Goal: Information Seeking & Learning: Find specific page/section

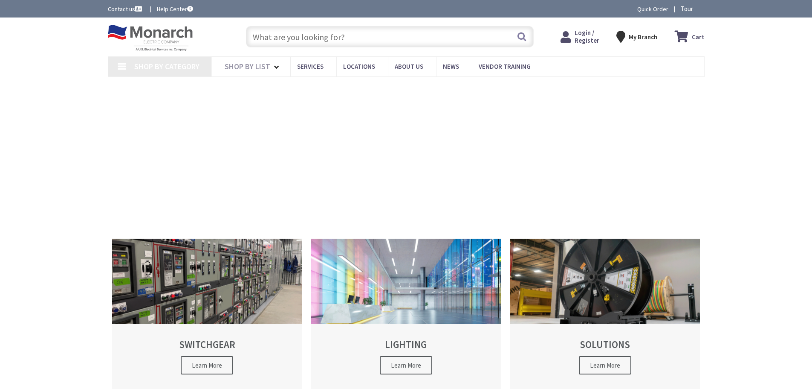
type input "[GEOGRAPHIC_DATA], [GEOGRAPHIC_DATA]"
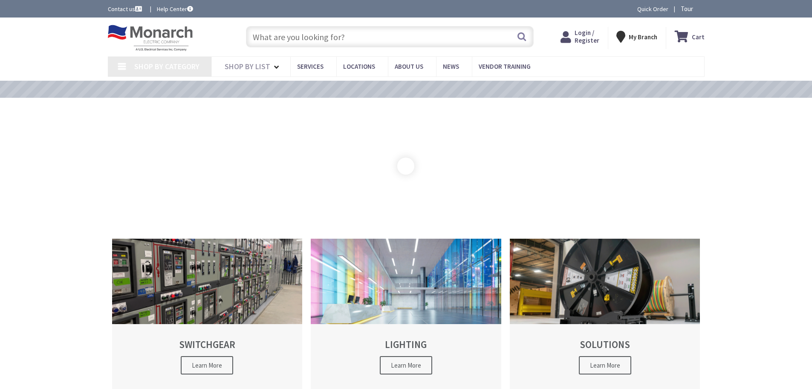
click at [300, 40] on input "text" at bounding box center [390, 36] width 288 height 21
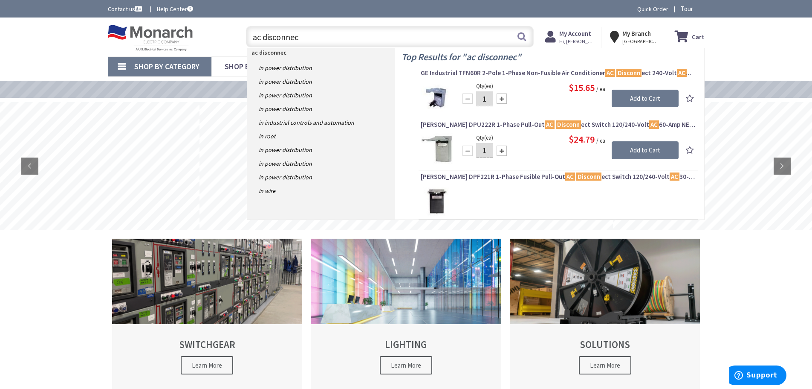
type input "ac disconnect"
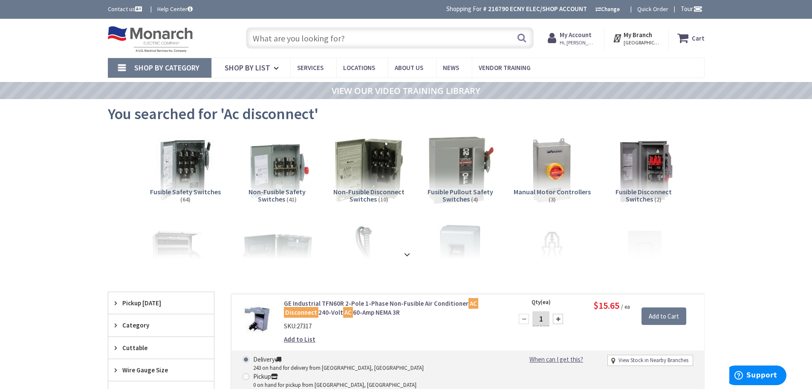
click at [352, 42] on input "text" at bounding box center [390, 37] width 288 height 21
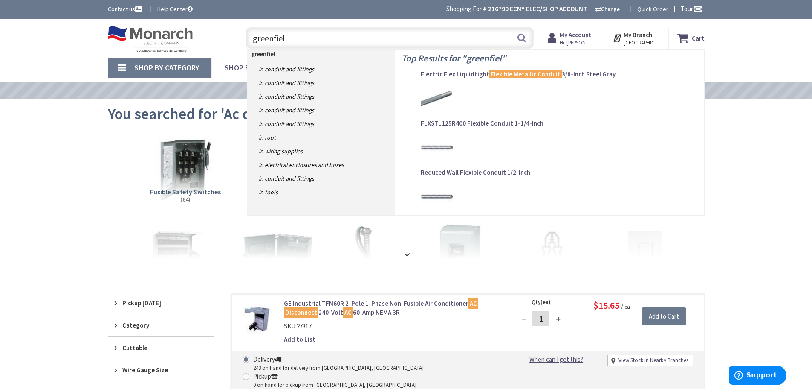
type input "greenfield"
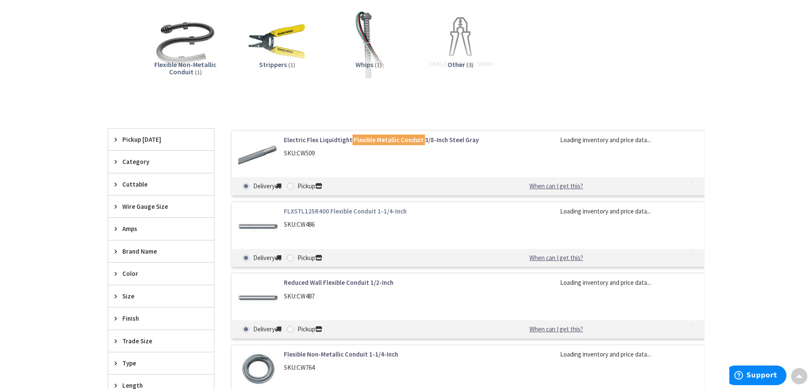
scroll to position [215, 0]
click at [114, 341] on div "Trade Size" at bounding box center [161, 340] width 106 height 22
click at [122, 372] on span "1/2 Inch" at bounding box center [161, 372] width 106 height 15
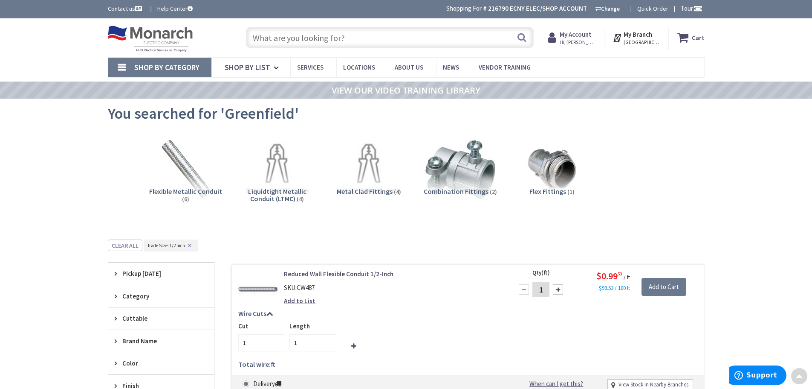
scroll to position [0, 0]
click at [323, 36] on input "text" at bounding box center [390, 37] width 288 height 21
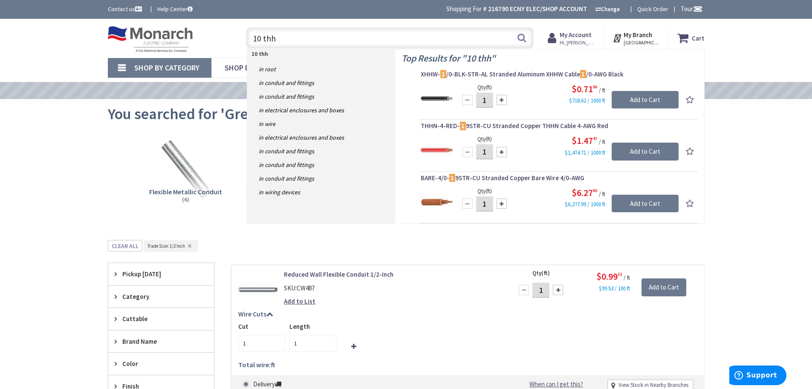
type input "10 thhn"
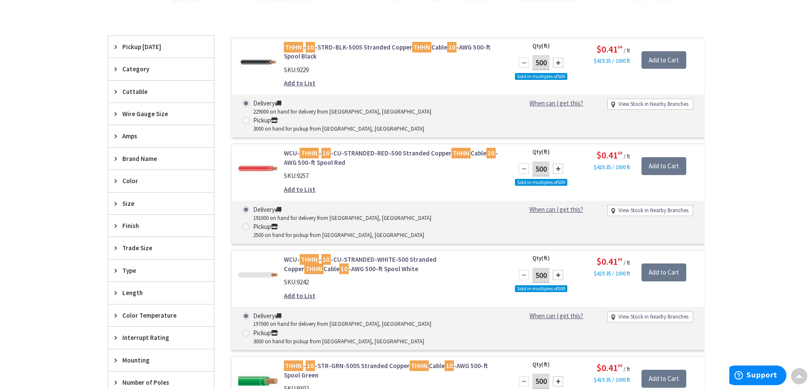
scroll to position [257, 0]
